Goal: Register for event/course

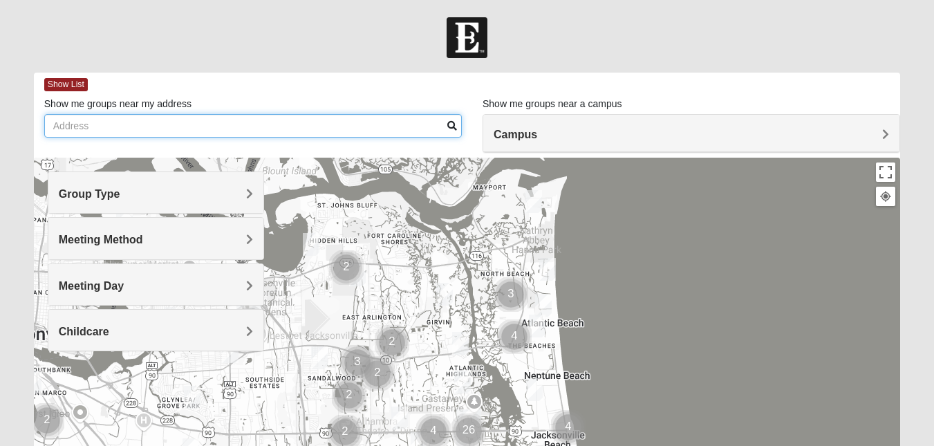
click at [160, 123] on input "Show me groups near my address" at bounding box center [253, 126] width 418 height 24
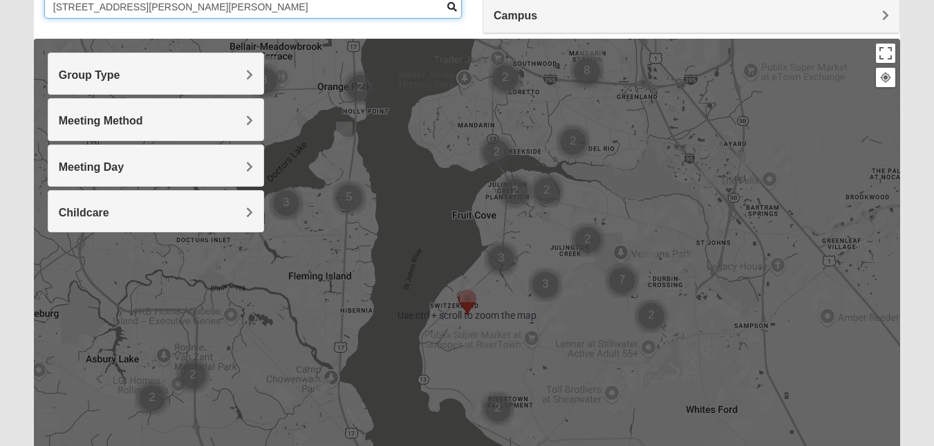
scroll to position [138, 0]
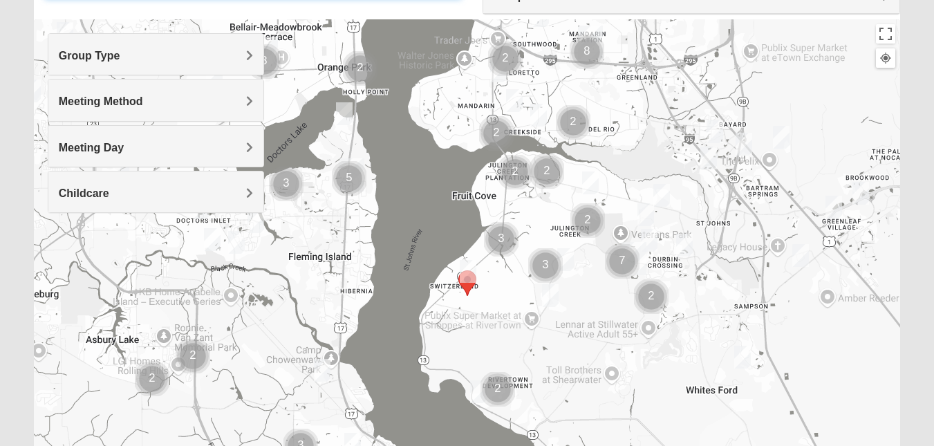
type input "[STREET_ADDRESS][PERSON_NAME][PERSON_NAME]"
click at [233, 199] on h4 "Childcare" at bounding box center [156, 193] width 194 height 13
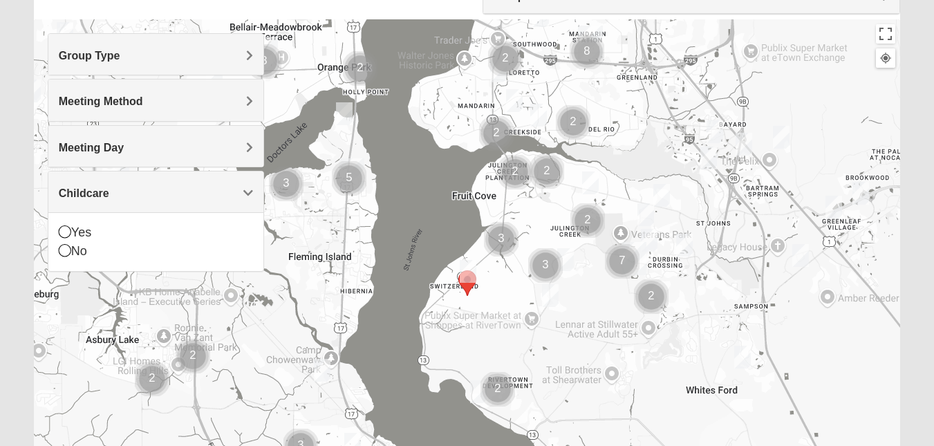
drag, startPoint x: 62, startPoint y: 250, endPoint x: 252, endPoint y: 242, distance: 189.6
click at [64, 248] on icon at bounding box center [65, 250] width 12 height 12
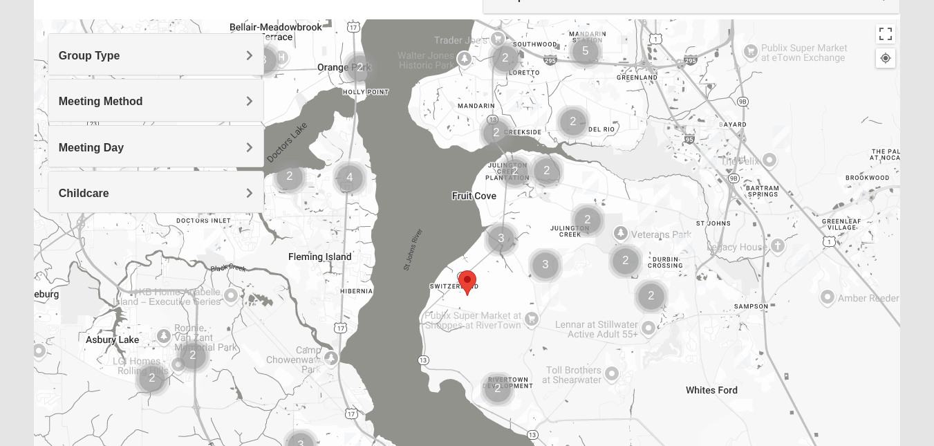
click at [677, 199] on div at bounding box center [467, 295] width 867 height 553
click at [580, 224] on img "Cluster of 2 groups" at bounding box center [588, 221] width 46 height 46
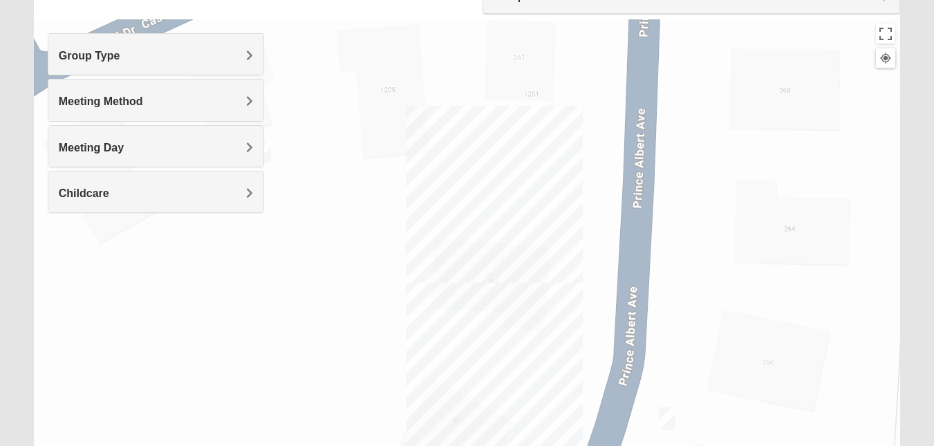
click at [885, 55] on div at bounding box center [886, 58] width 12 height 12
click at [885, 30] on button "Toggle fullscreen view" at bounding box center [885, 33] width 19 height 19
click at [887, 33] on button "Toggle fullscreen view" at bounding box center [885, 33] width 19 height 19
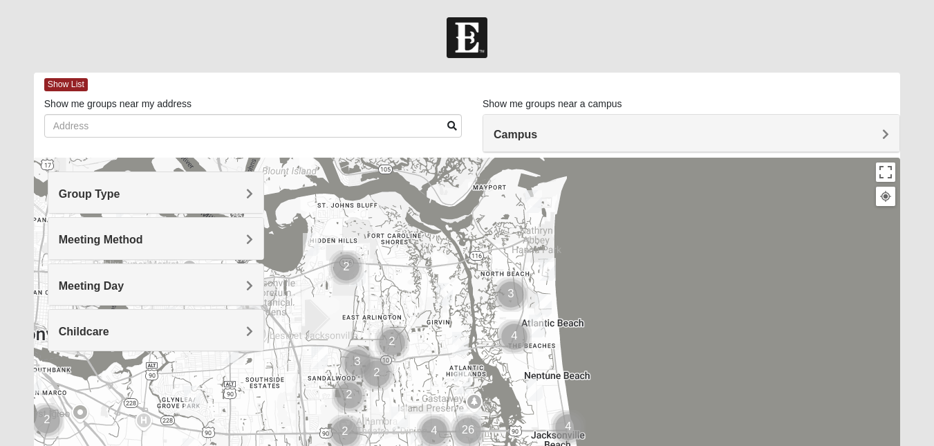
click at [109, 331] on span "Childcare" at bounding box center [84, 332] width 50 height 12
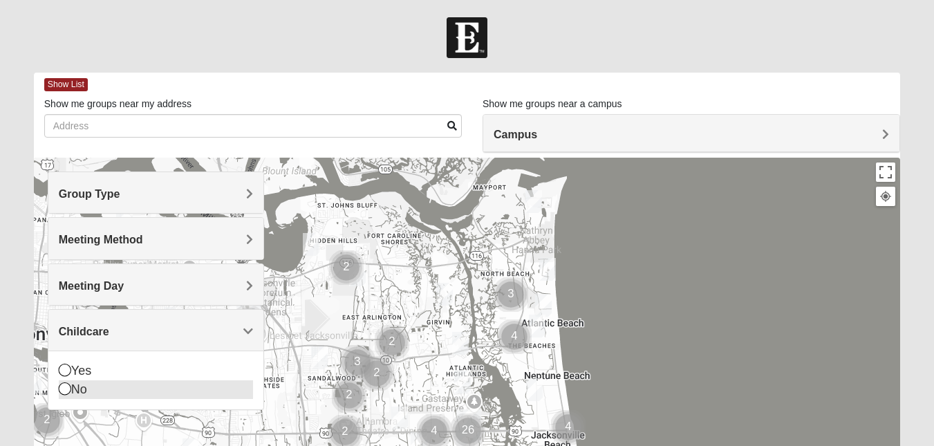
drag, startPoint x: 61, startPoint y: 386, endPoint x: 443, endPoint y: 350, distance: 384.1
click at [61, 385] on icon at bounding box center [65, 388] width 12 height 12
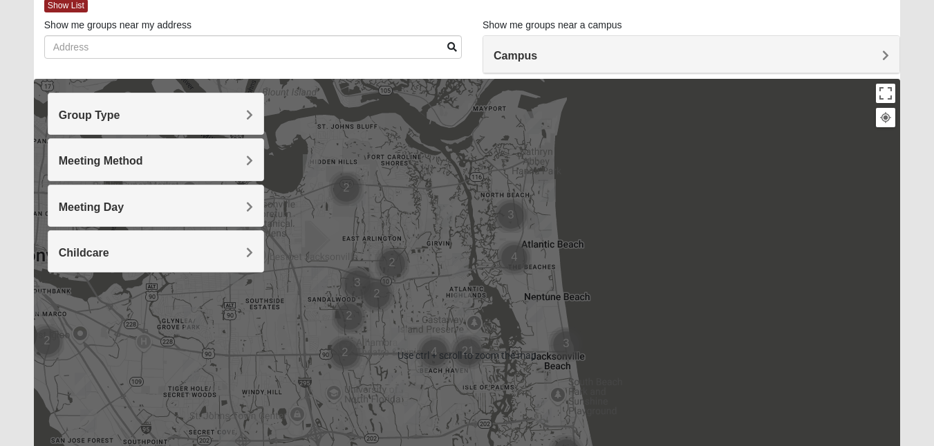
scroll to position [69, 0]
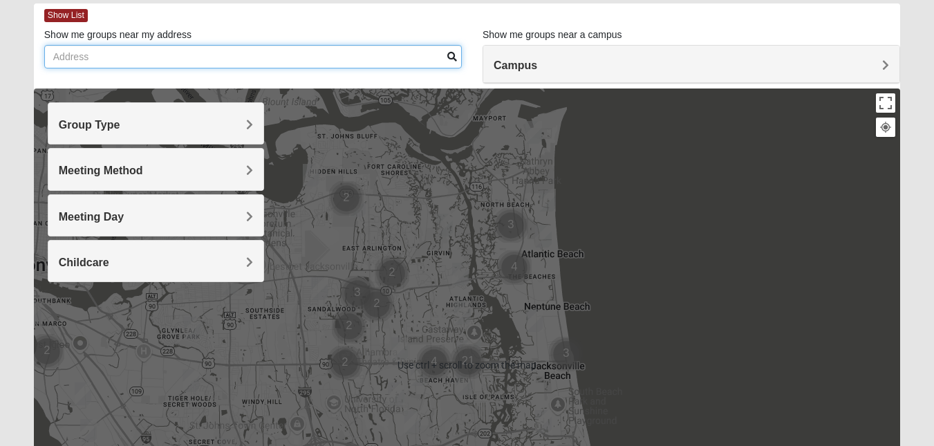
click at [152, 59] on input "Show me groups near my address" at bounding box center [253, 57] width 418 height 24
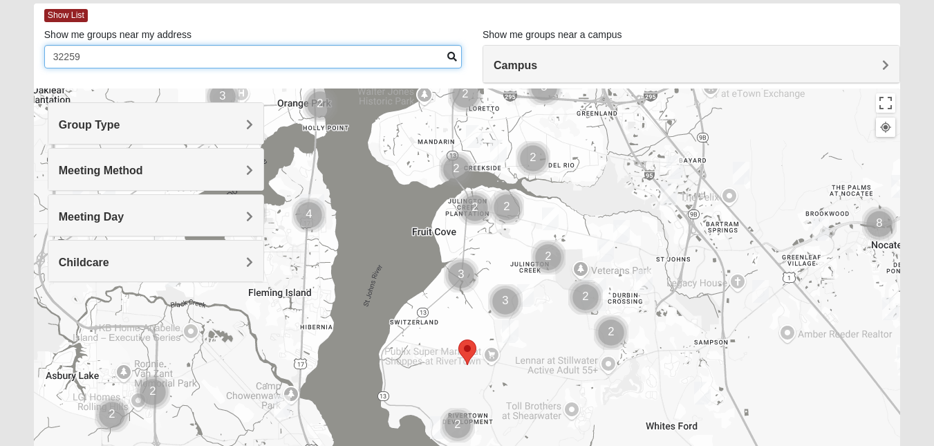
type input "32259"
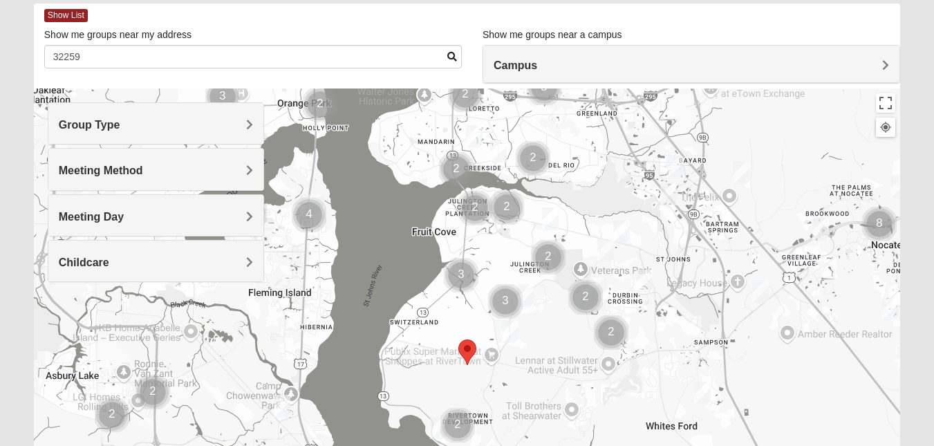
drag, startPoint x: 657, startPoint y: 343, endPoint x: 272, endPoint y: 270, distance: 392.0
click at [272, 270] on div at bounding box center [467, 365] width 867 height 553
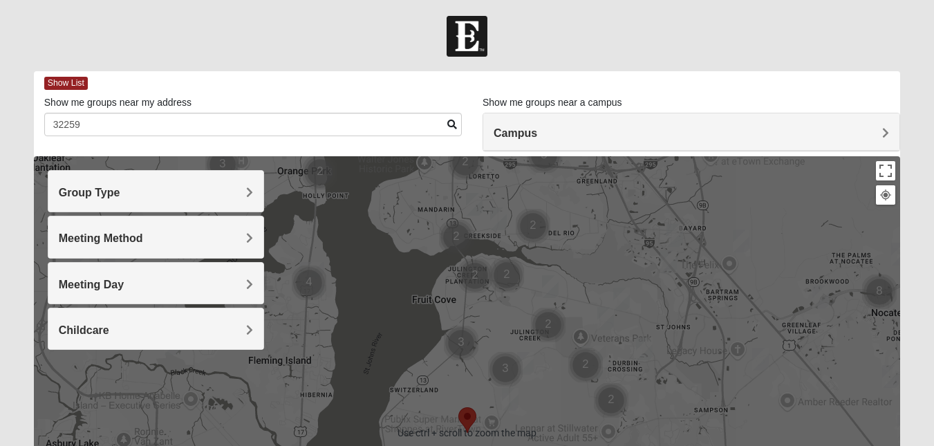
scroll to position [0, 0]
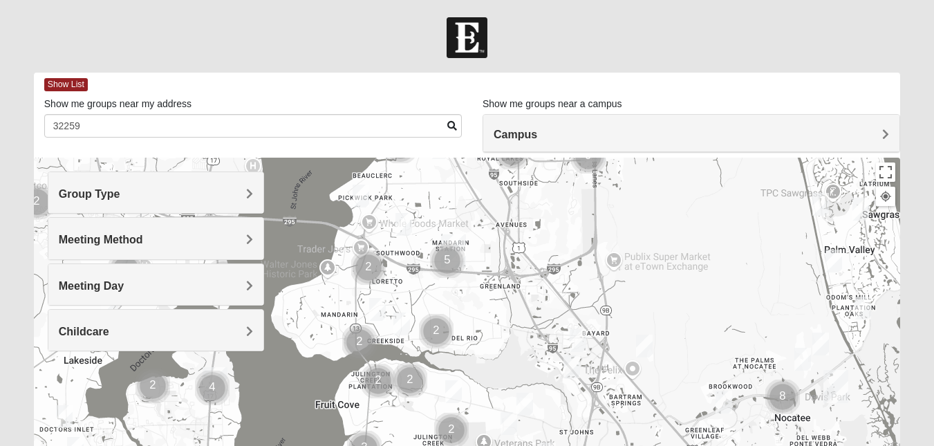
drag, startPoint x: 595, startPoint y: 221, endPoint x: 499, endPoint y: 326, distance: 143.4
click at [499, 326] on div at bounding box center [467, 434] width 867 height 553
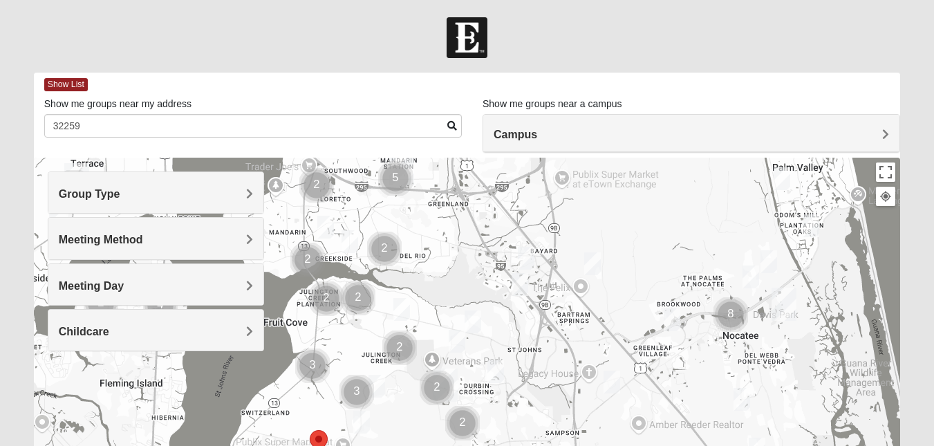
drag, startPoint x: 707, startPoint y: 269, endPoint x: 653, endPoint y: 189, distance: 96.1
click at [653, 189] on div at bounding box center [467, 434] width 867 height 553
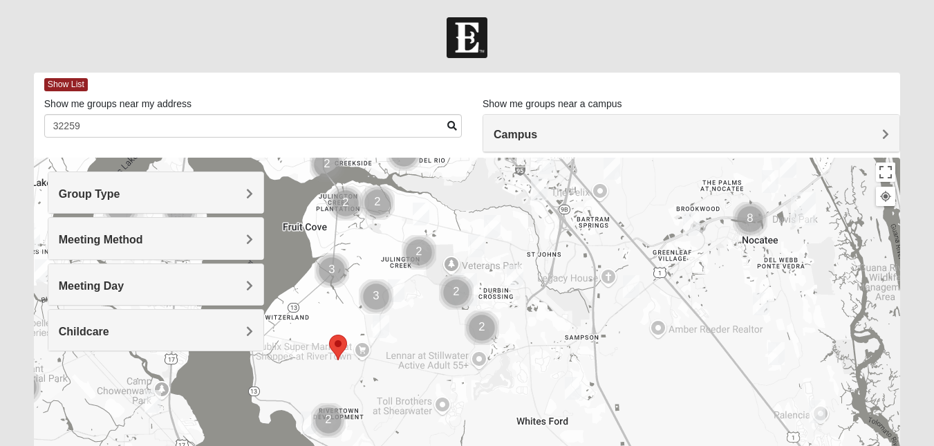
drag, startPoint x: 632, startPoint y: 312, endPoint x: 653, endPoint y: 212, distance: 102.4
click at [651, 213] on div at bounding box center [467, 434] width 867 height 553
click at [143, 237] on span "Meeting Method" at bounding box center [101, 240] width 84 height 12
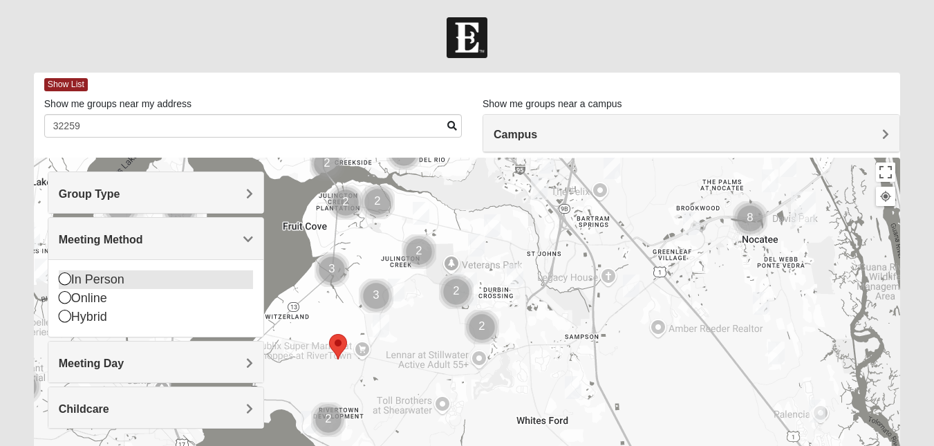
click at [62, 277] on icon at bounding box center [65, 278] width 12 height 12
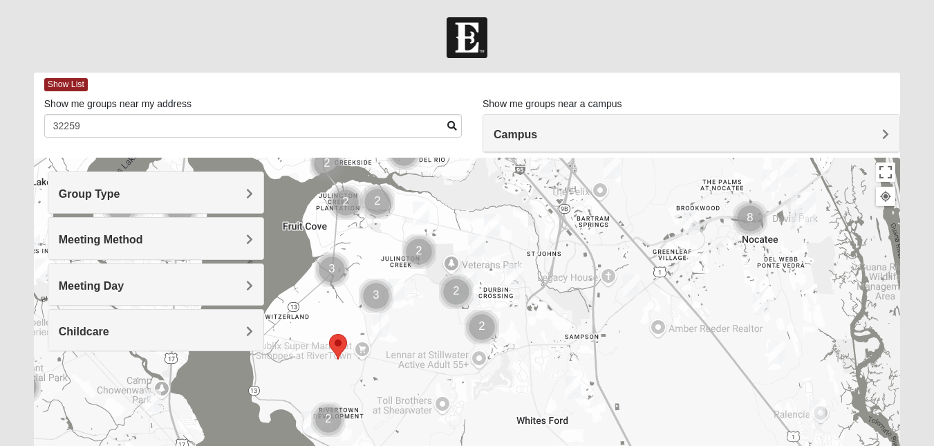
click at [124, 283] on span "Meeting Day" at bounding box center [91, 286] width 65 height 12
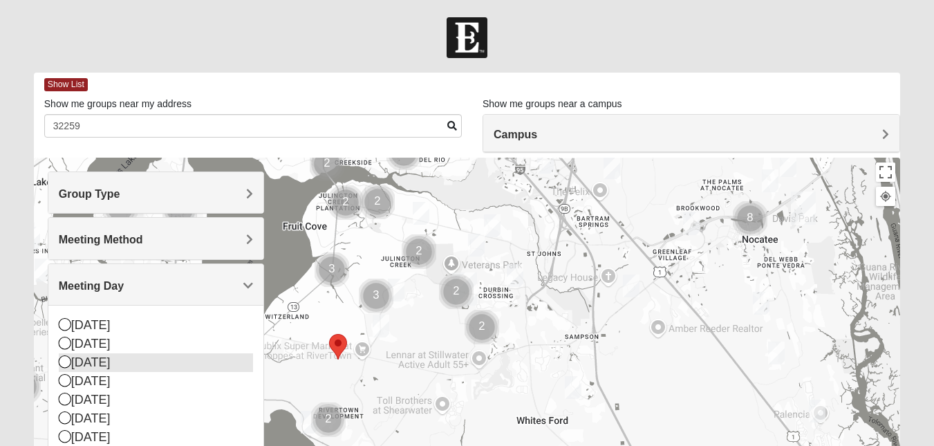
click at [66, 360] on icon at bounding box center [65, 361] width 12 height 12
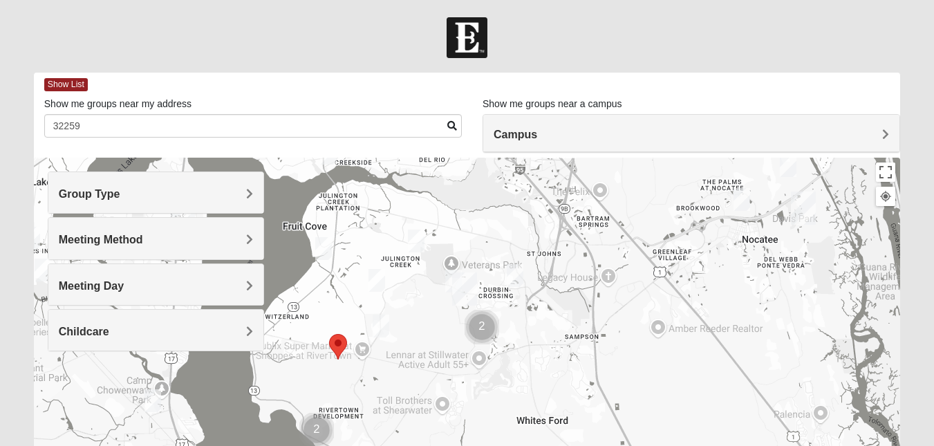
click at [120, 191] on span "Group Type" at bounding box center [90, 194] width 62 height 12
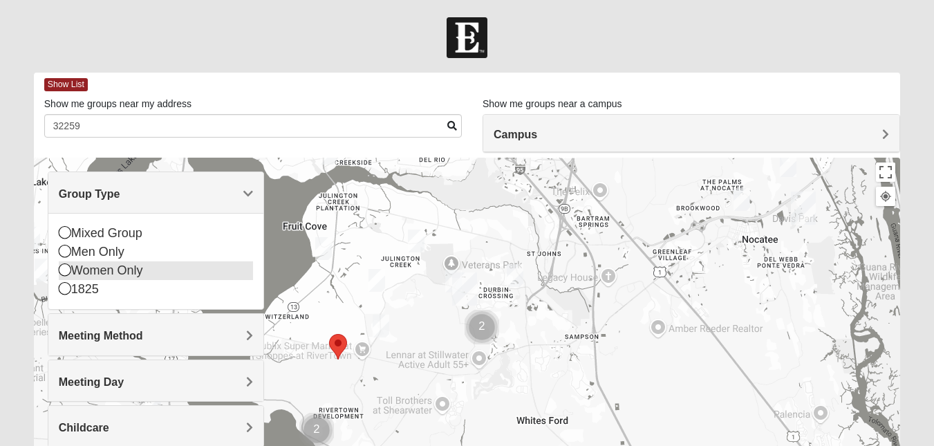
click at [64, 263] on icon at bounding box center [65, 269] width 12 height 12
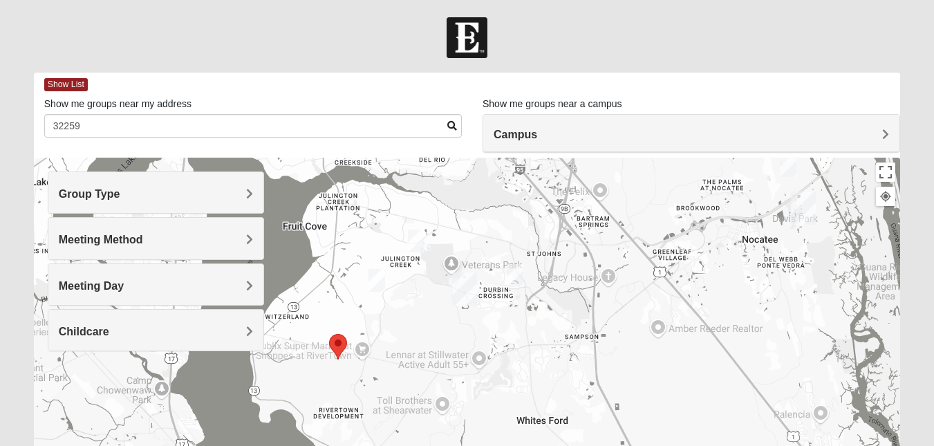
click at [109, 330] on span "Childcare" at bounding box center [84, 332] width 50 height 12
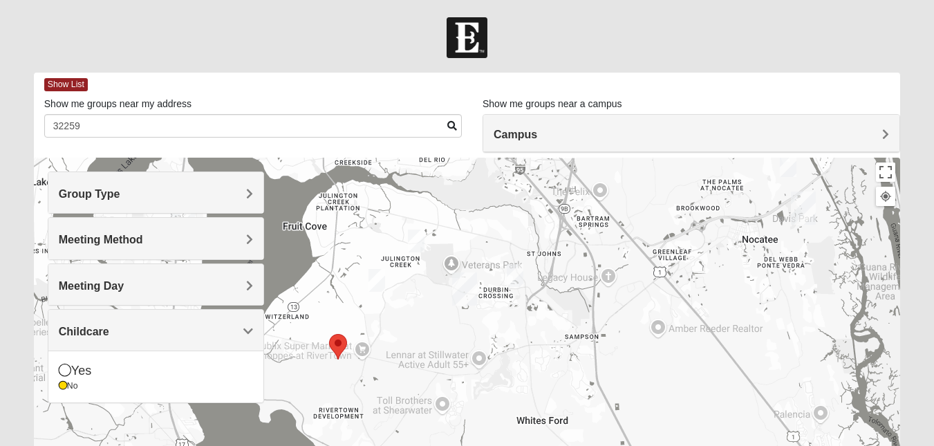
click at [325, 281] on div at bounding box center [467, 434] width 867 height 553
click at [416, 236] on img "Womens Iliff 32259" at bounding box center [416, 241] width 28 height 34
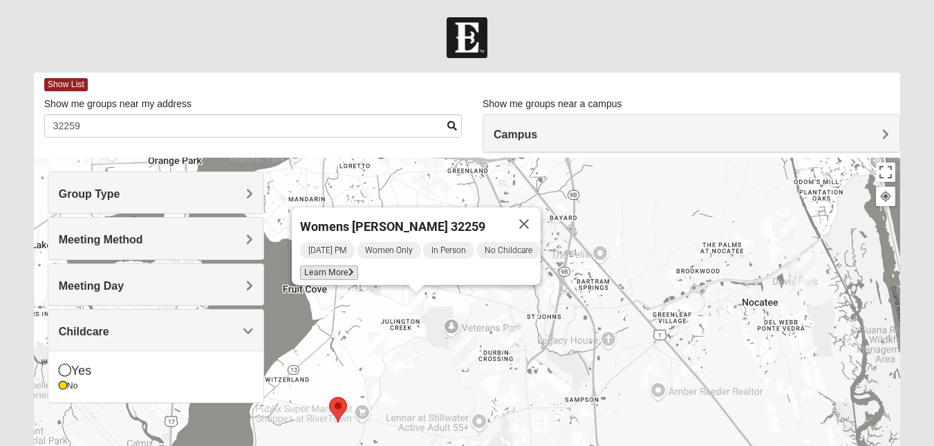
click at [337, 266] on span "Learn More" at bounding box center [329, 273] width 58 height 15
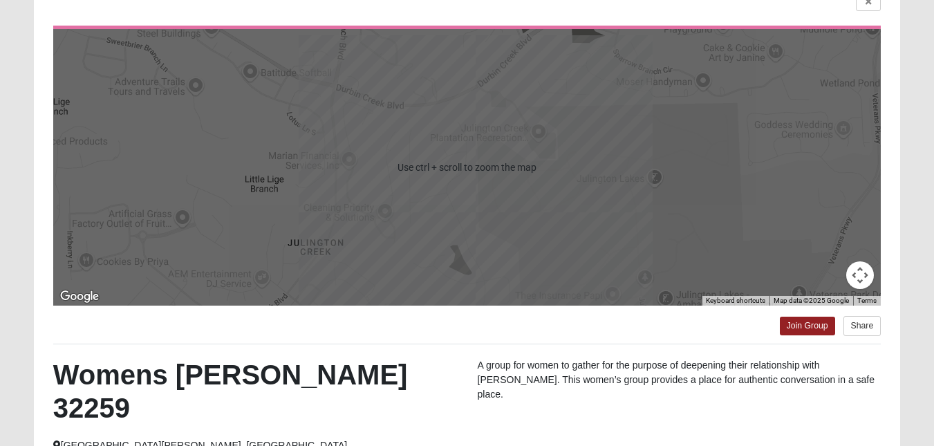
scroll to position [138, 0]
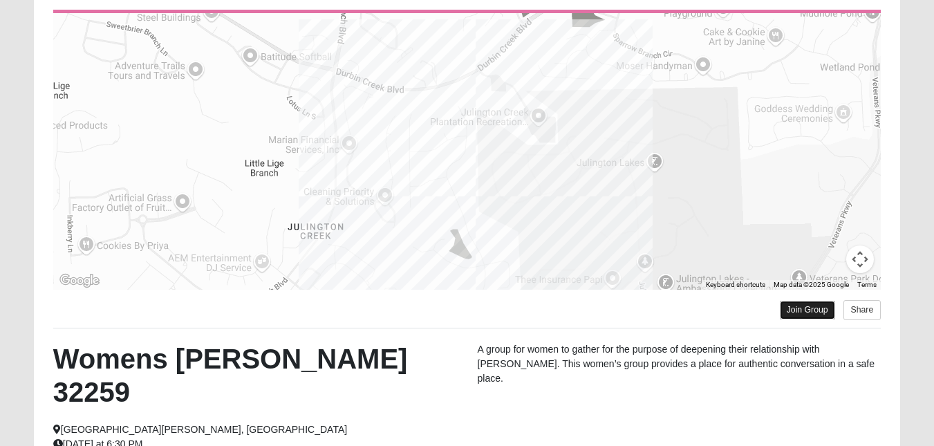
click at [793, 310] on link "Join Group" at bounding box center [807, 310] width 55 height 19
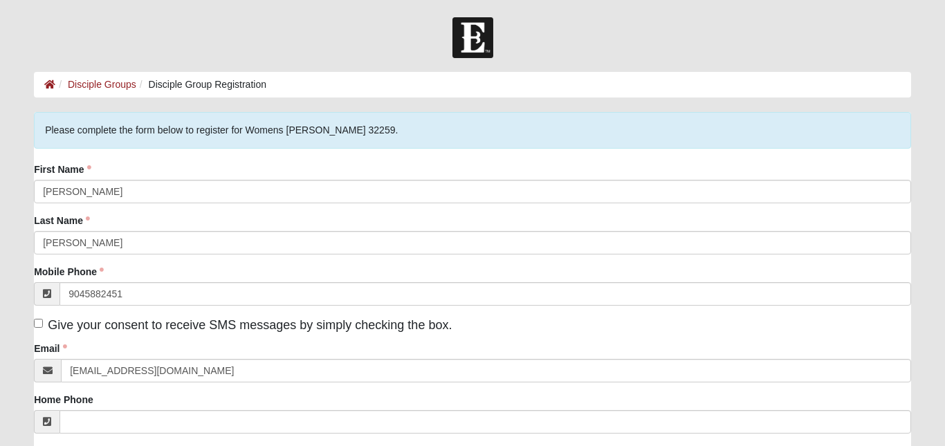
type input "[PHONE_NUMBER]"
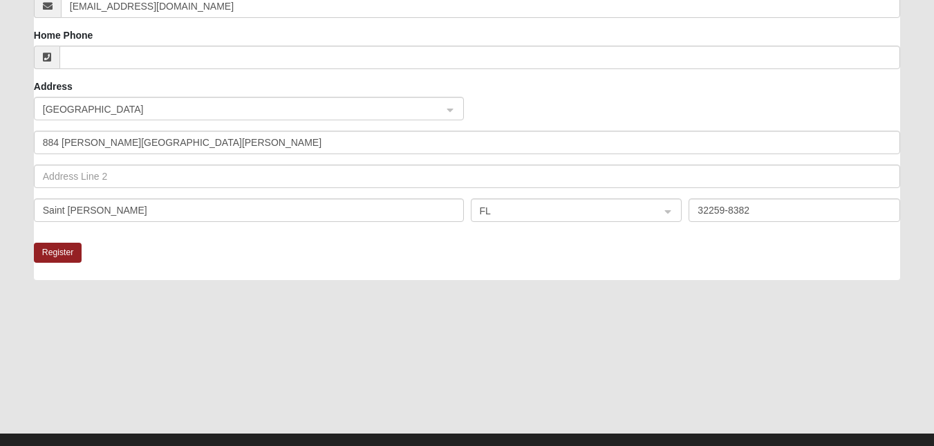
scroll to position [387, 0]
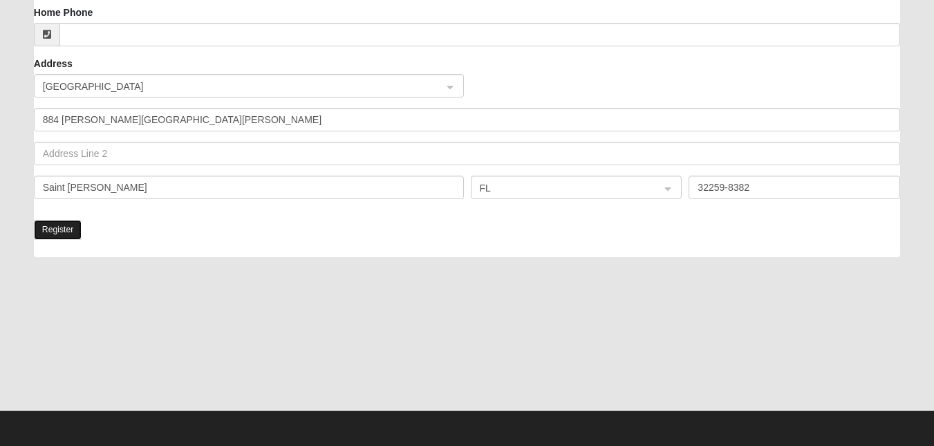
click at [53, 228] on button "Register" at bounding box center [58, 230] width 48 height 20
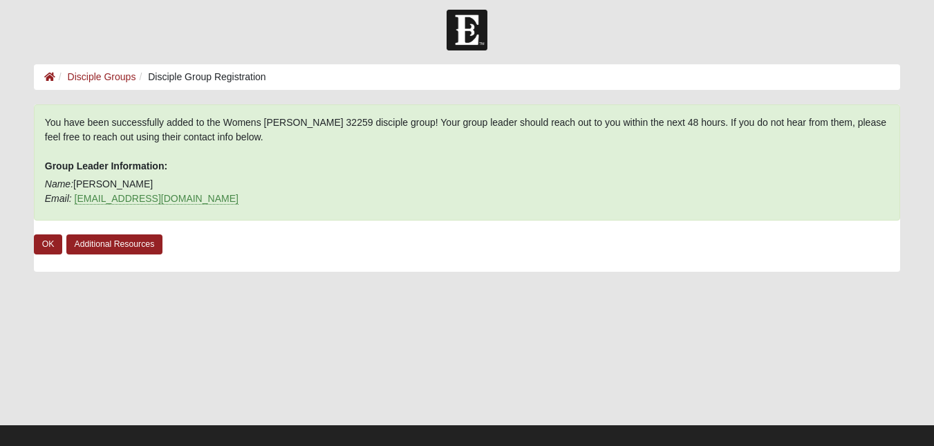
scroll to position [0, 0]
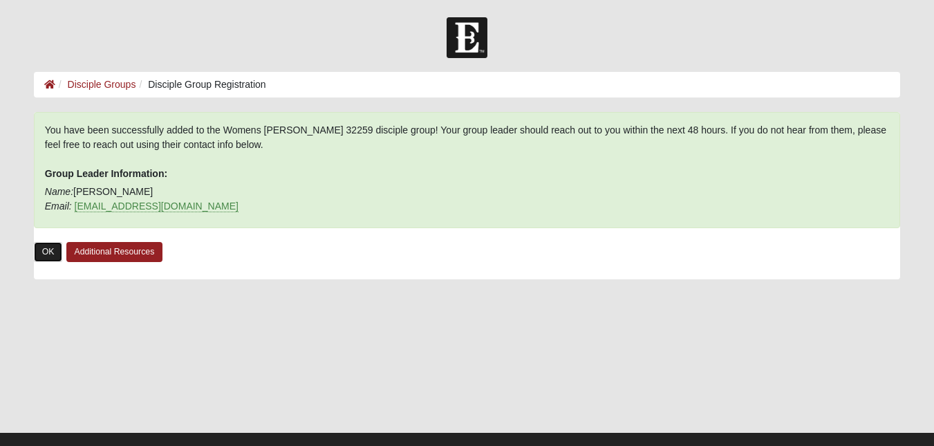
click at [49, 250] on link "OK" at bounding box center [48, 252] width 29 height 20
